Goal: Information Seeking & Learning: Check status

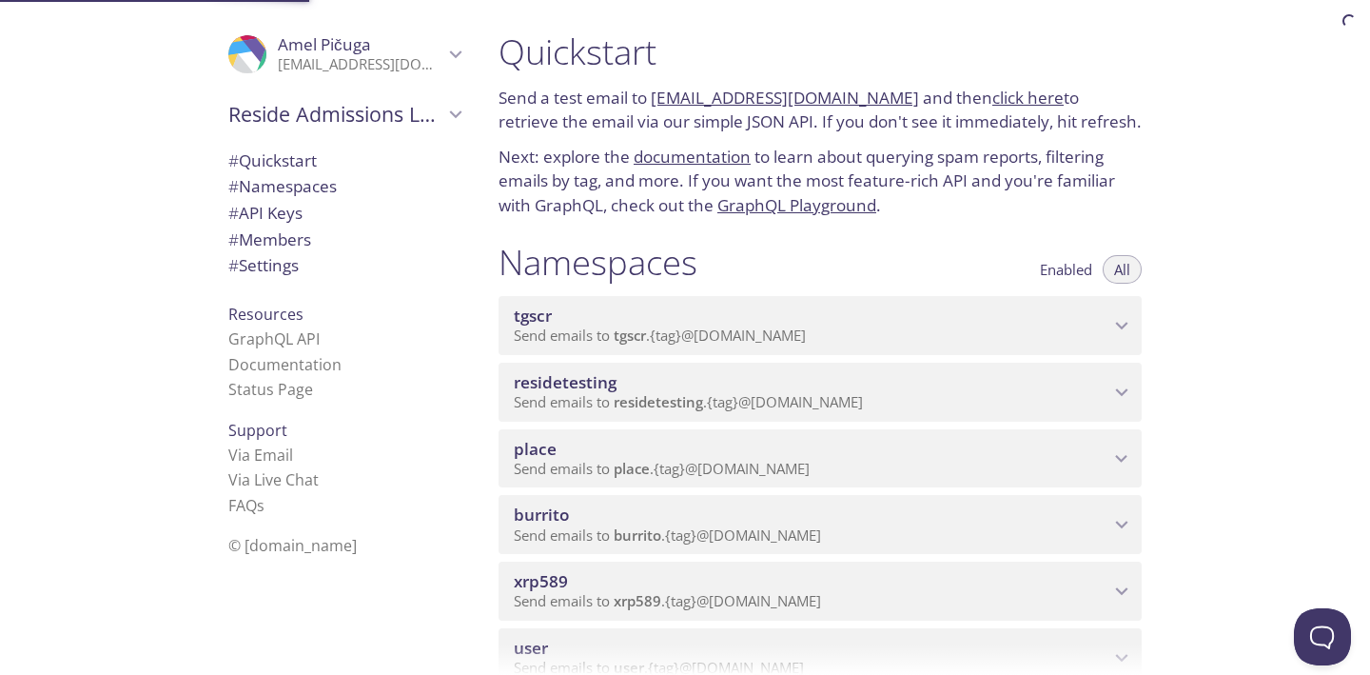
click at [837, 402] on span "Send emails to residetesting . {tag} @[DOMAIN_NAME]" at bounding box center [688, 401] width 349 height 19
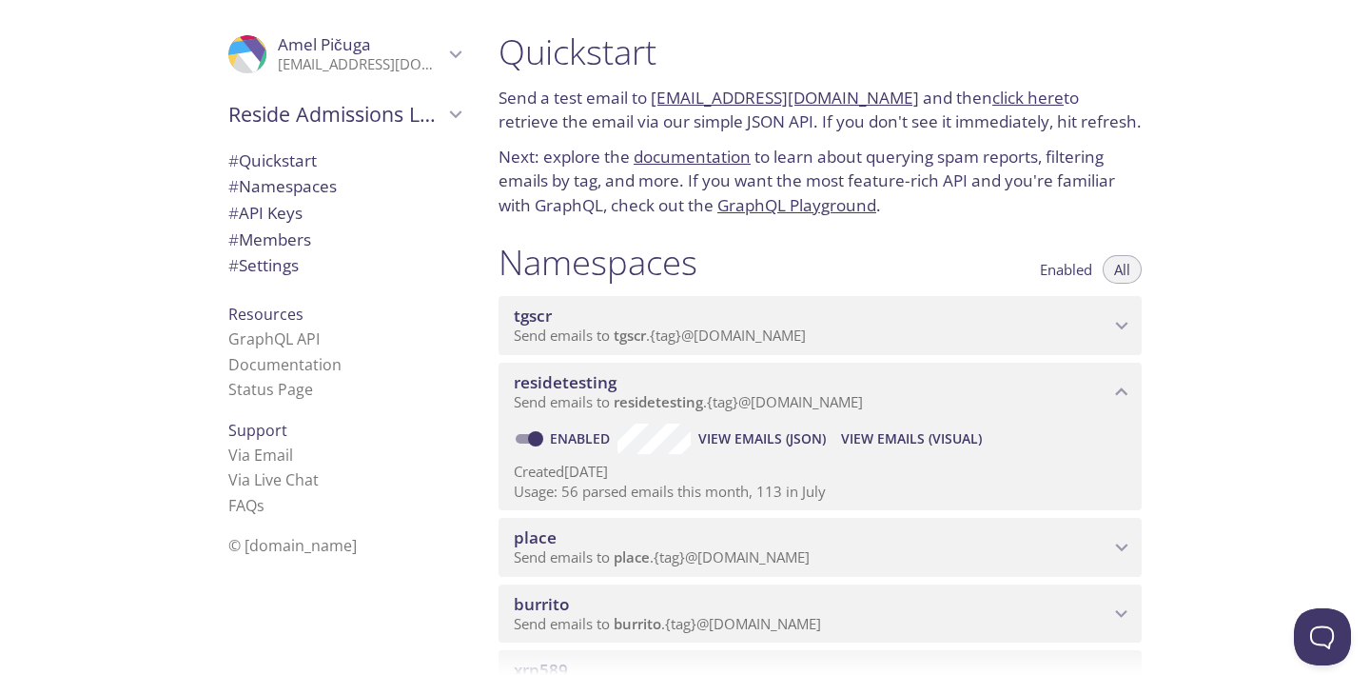
click at [860, 430] on span "View Emails (Visual)" at bounding box center [911, 438] width 141 height 23
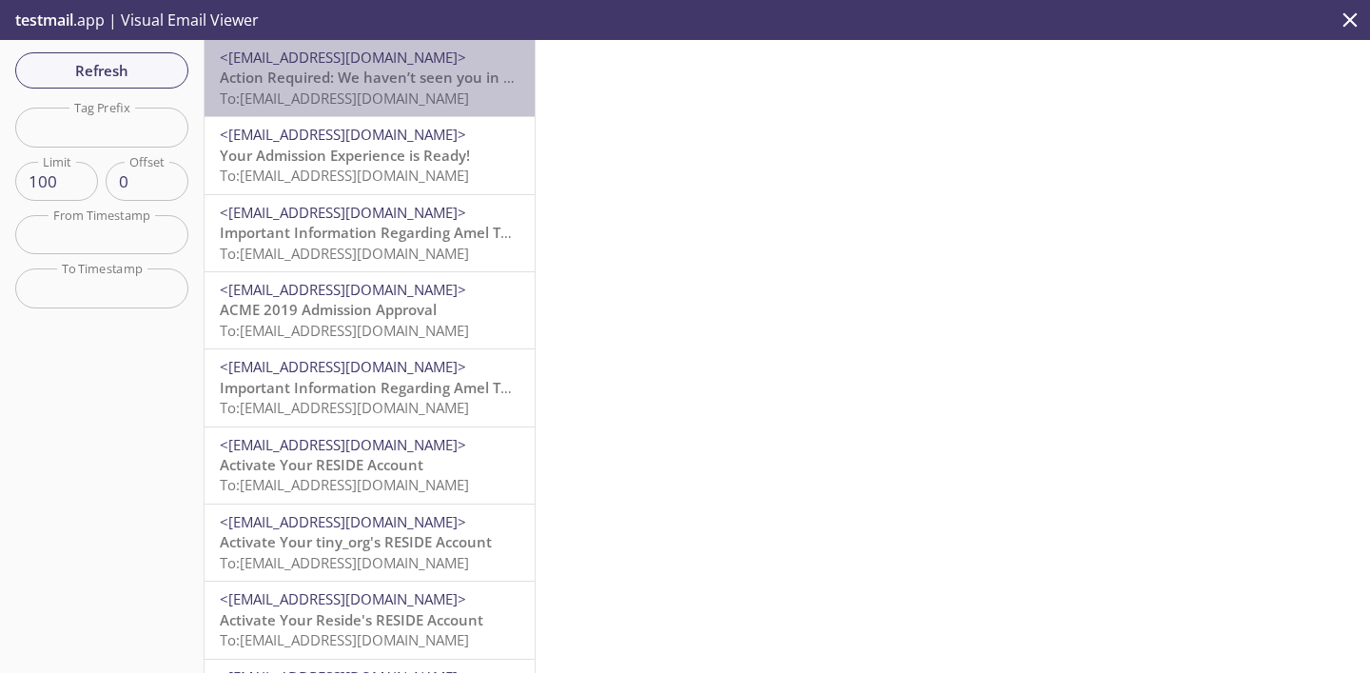
click at [407, 91] on span "To: [EMAIL_ADDRESS][DOMAIN_NAME]" at bounding box center [344, 98] width 249 height 19
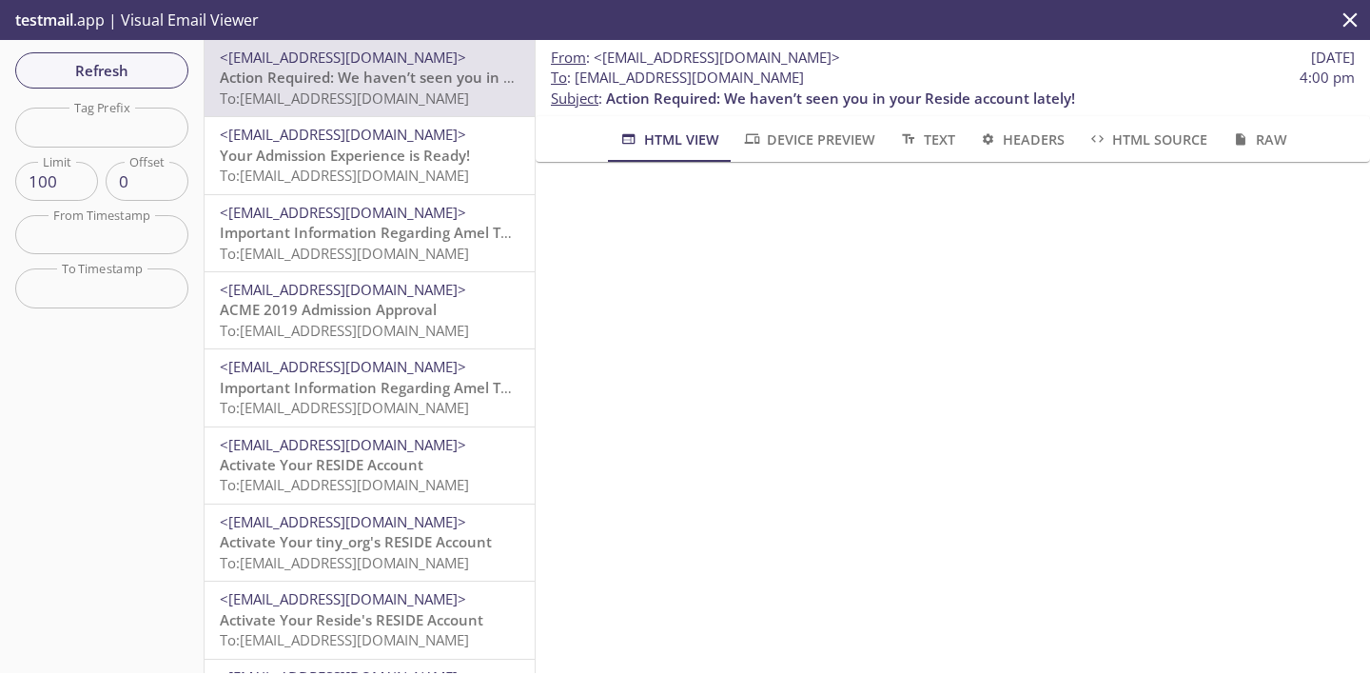
drag, startPoint x: 880, startPoint y: 74, endPoint x: 576, endPoint y: 85, distance: 304.7
click at [576, 84] on span "To : [EMAIL_ADDRESS][DOMAIN_NAME] 4:00 pm" at bounding box center [953, 78] width 804 height 20
copy span "[EMAIL_ADDRESS][DOMAIN_NAME]"
click at [146, 62] on span "Refresh" at bounding box center [101, 70] width 143 height 25
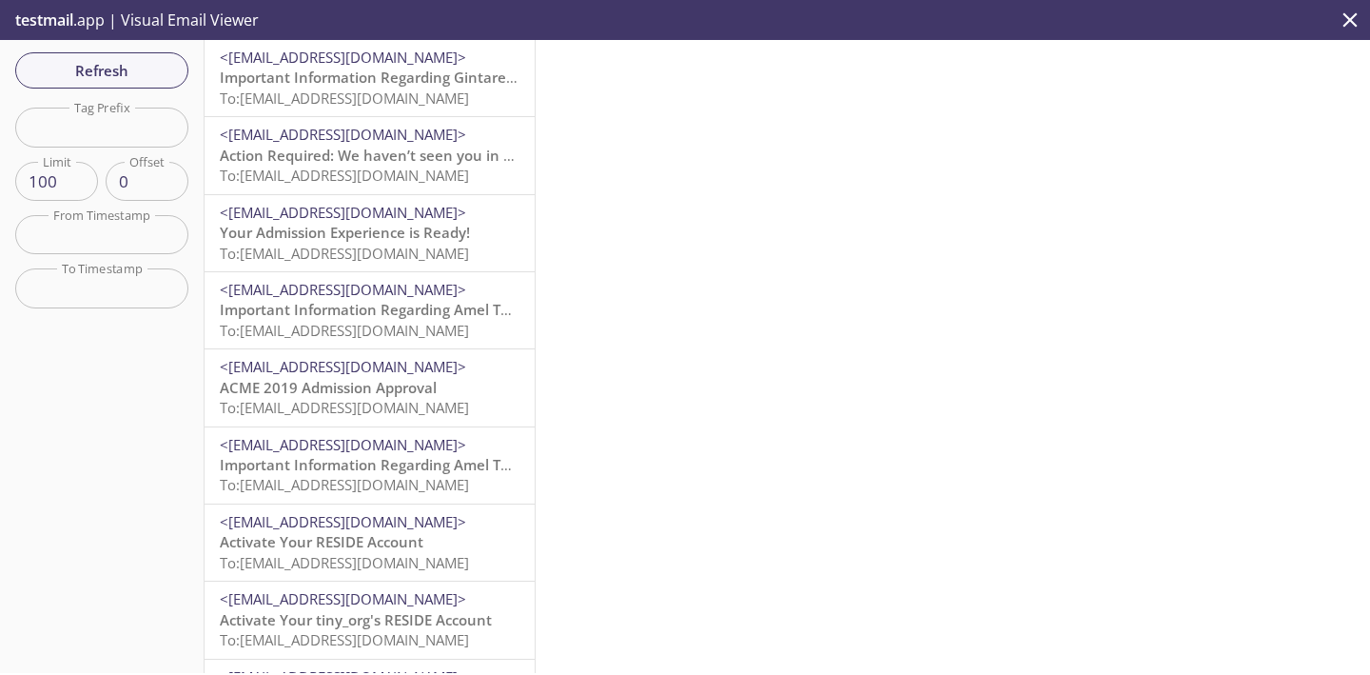
click at [480, 76] on span "Important Information Regarding Gintare Test's Admission to ACME 2019" at bounding box center [471, 77] width 503 height 19
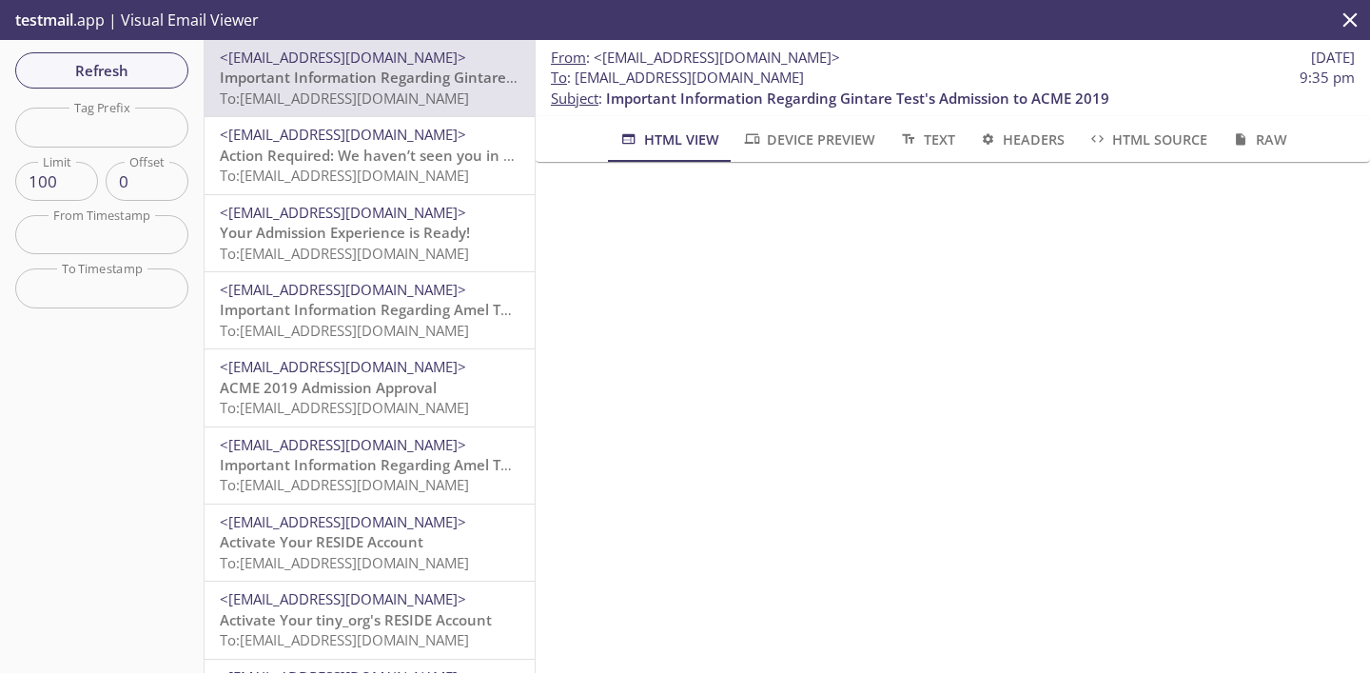
scroll to position [23, 0]
click at [801, 141] on span "Device Preview" at bounding box center [808, 140] width 133 height 24
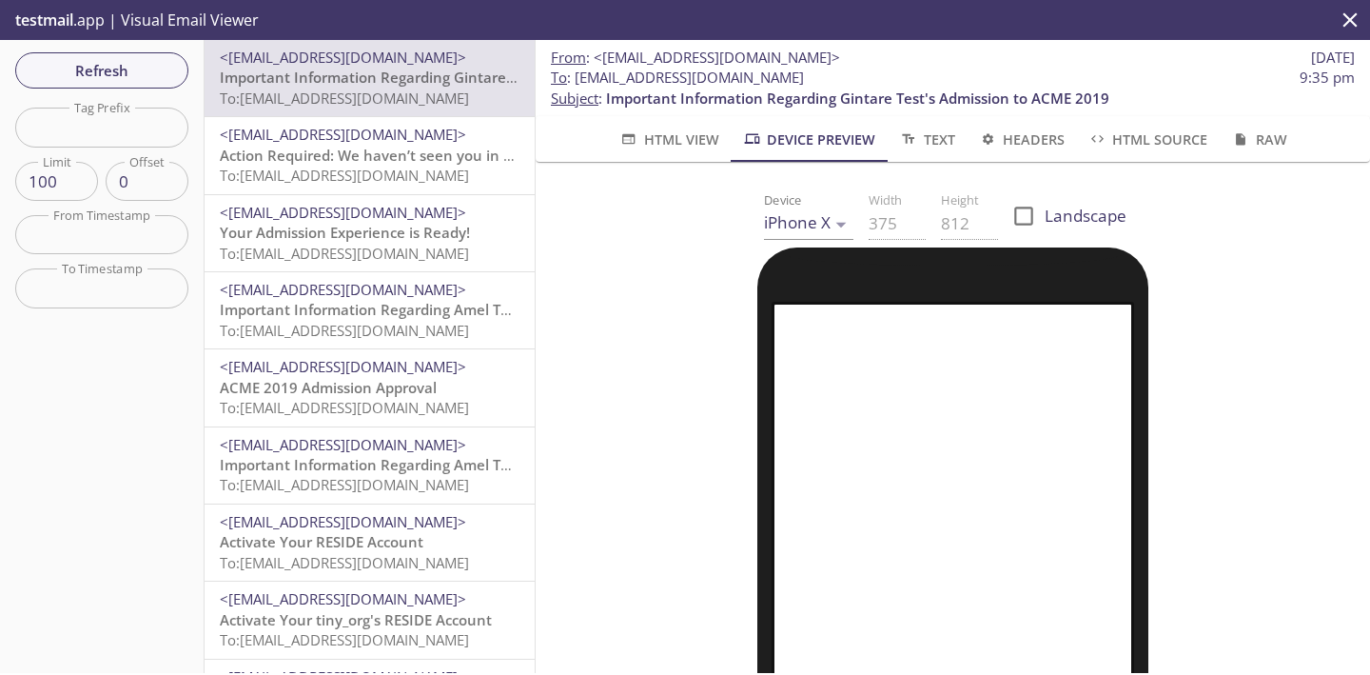
click at [937, 140] on span "Text" at bounding box center [926, 140] width 56 height 24
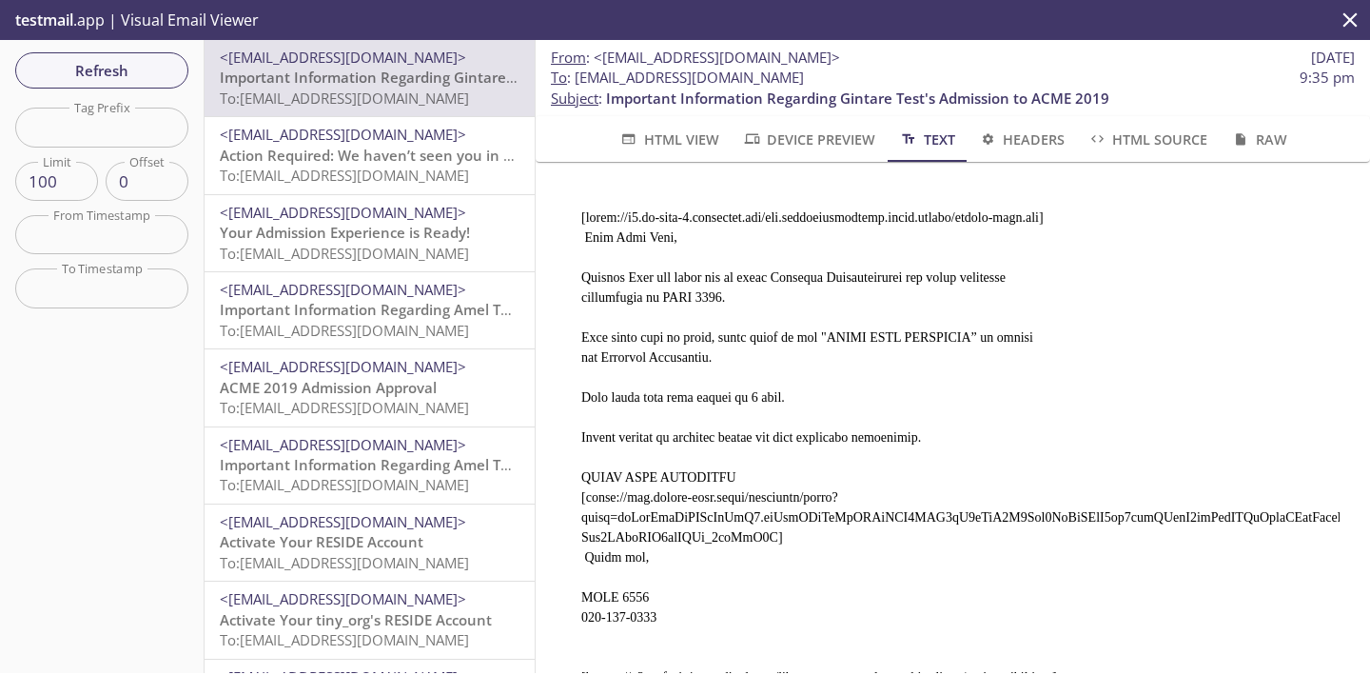
scroll to position [0, 0]
click at [999, 151] on button "Headers" at bounding box center [1021, 139] width 109 height 46
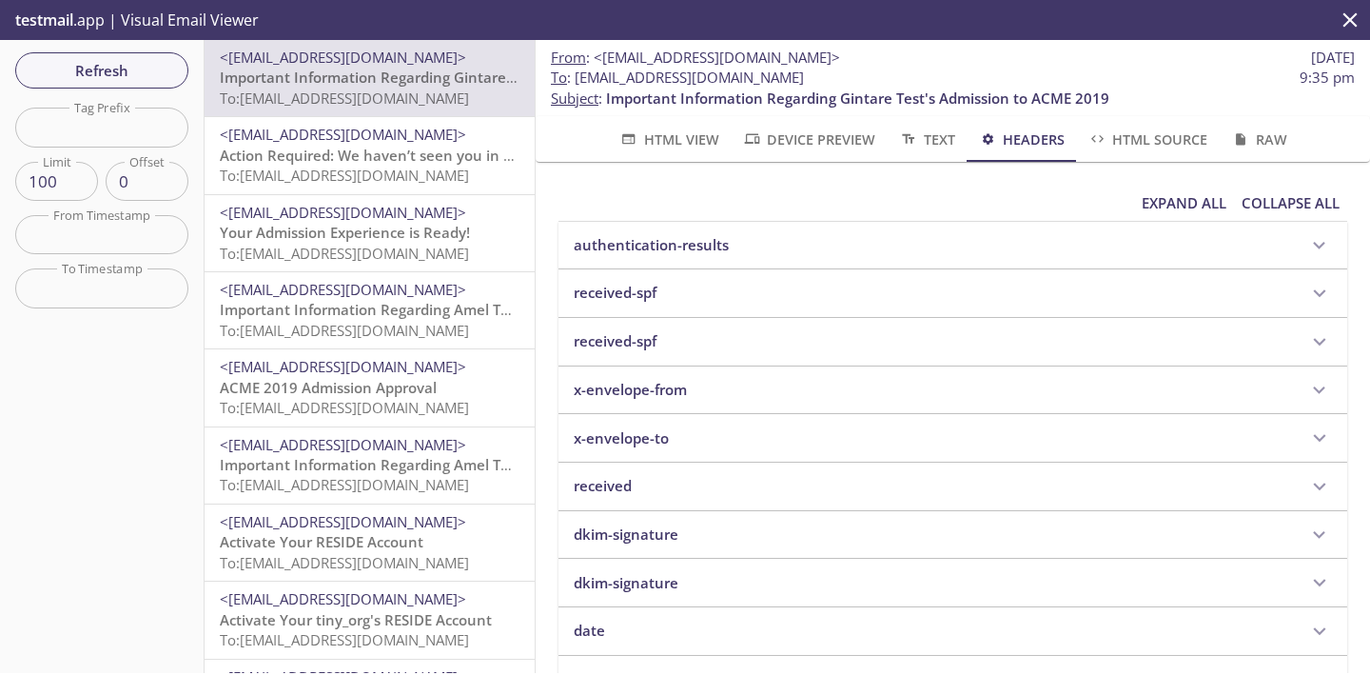
click at [686, 140] on span "HTML View" at bounding box center [669, 140] width 100 height 24
